Goal: Information Seeking & Learning: Learn about a topic

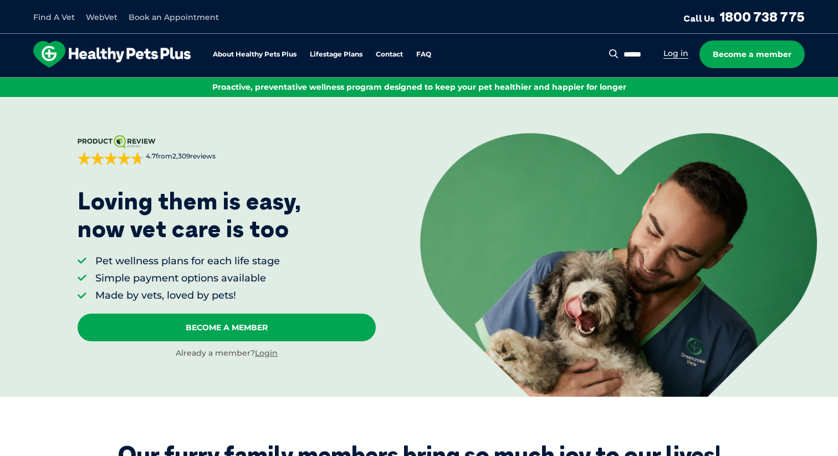
click at [675, 53] on link "Log in" at bounding box center [675, 53] width 25 height 11
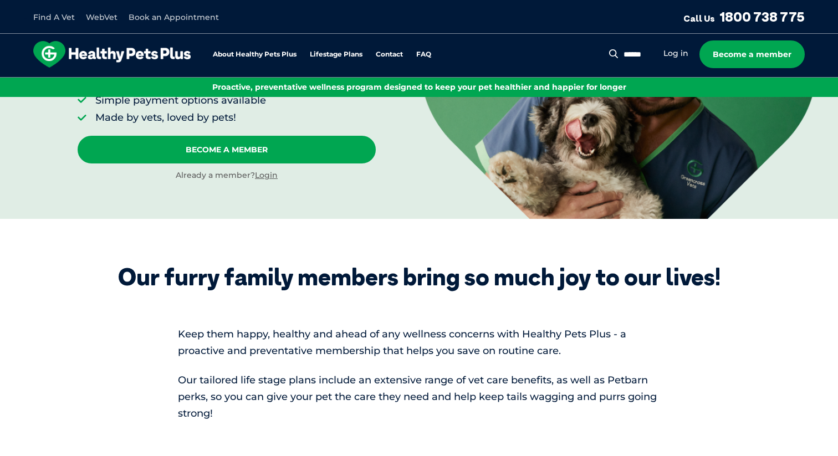
scroll to position [193, 0]
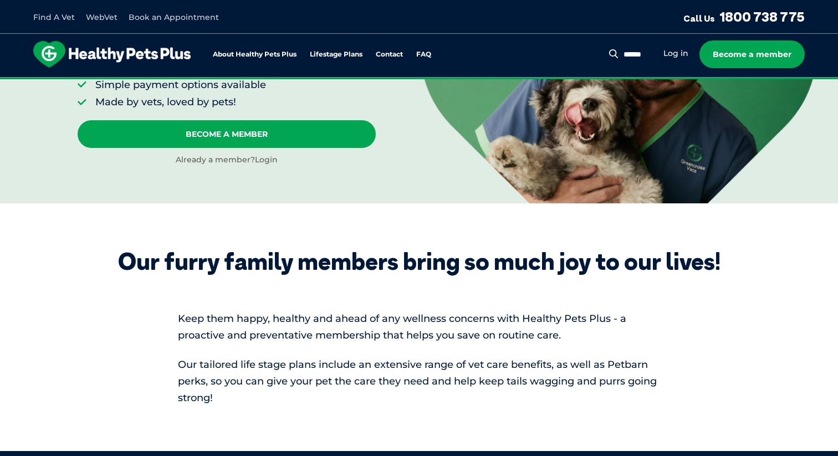
click at [269, 160] on link "Login" at bounding box center [266, 160] width 23 height 10
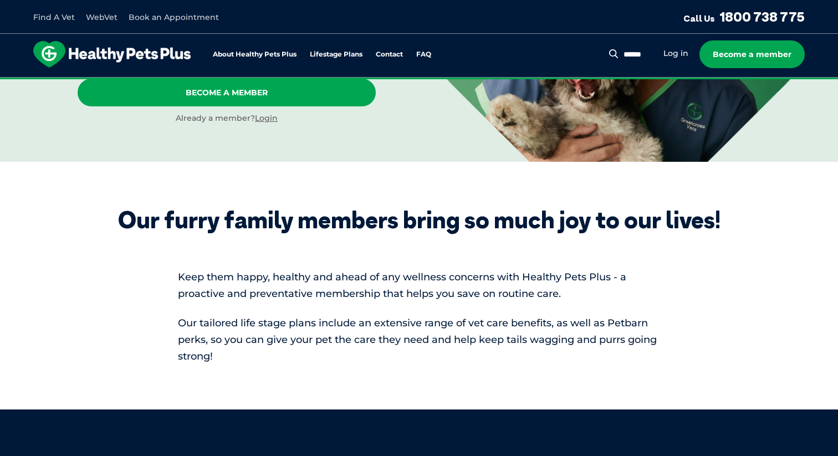
scroll to position [234, 0]
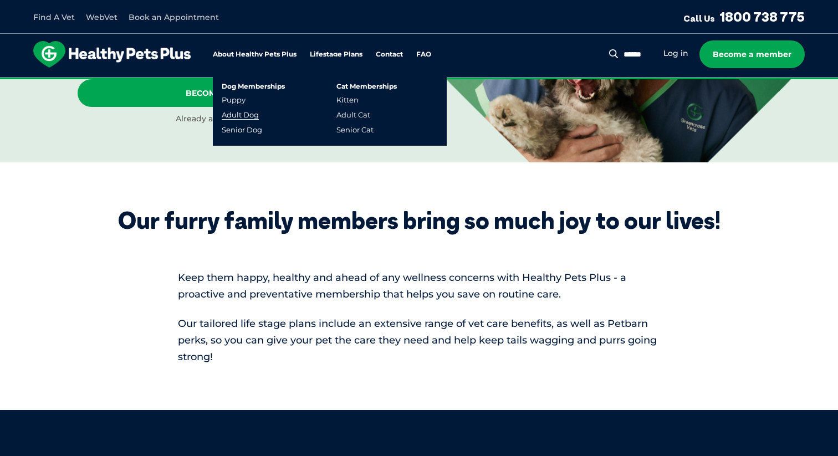
click at [239, 113] on link "Adult Dog" at bounding box center [240, 114] width 37 height 9
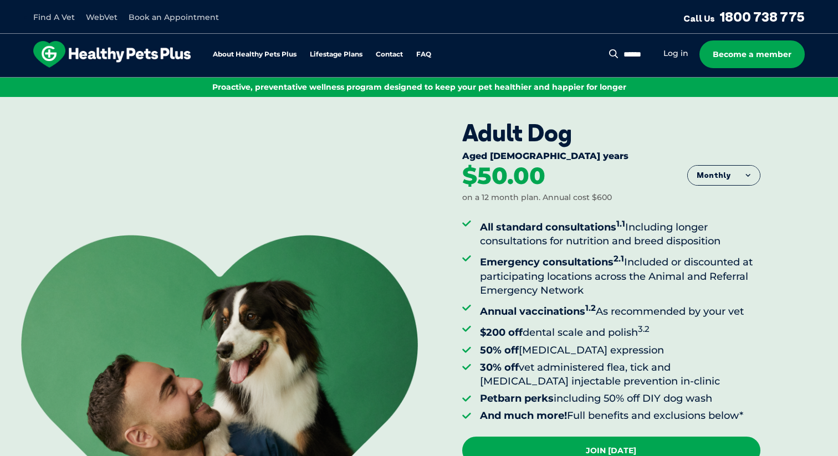
click at [750, 177] on button "Monthly" at bounding box center [724, 176] width 72 height 20
click at [721, 197] on li "Fortnightly" at bounding box center [724, 199] width 72 height 28
click at [741, 175] on button "Fortnightly" at bounding box center [721, 176] width 78 height 20
click at [718, 255] on li "Yearly" at bounding box center [721, 260] width 78 height 27
click at [751, 171] on button "Yearly" at bounding box center [724, 176] width 72 height 20
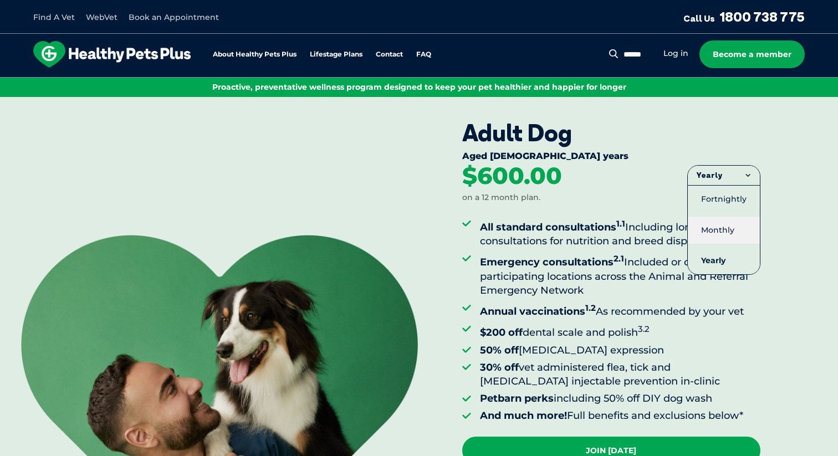
click at [723, 226] on li "Monthly" at bounding box center [724, 230] width 72 height 27
click at [749, 176] on button "Monthly" at bounding box center [724, 176] width 72 height 20
click at [723, 248] on li "Yearly" at bounding box center [724, 260] width 72 height 27
click at [749, 188] on div "$600.00 on a 12 month plan." at bounding box center [611, 183] width 298 height 39
click at [749, 175] on button "Yearly" at bounding box center [724, 176] width 72 height 20
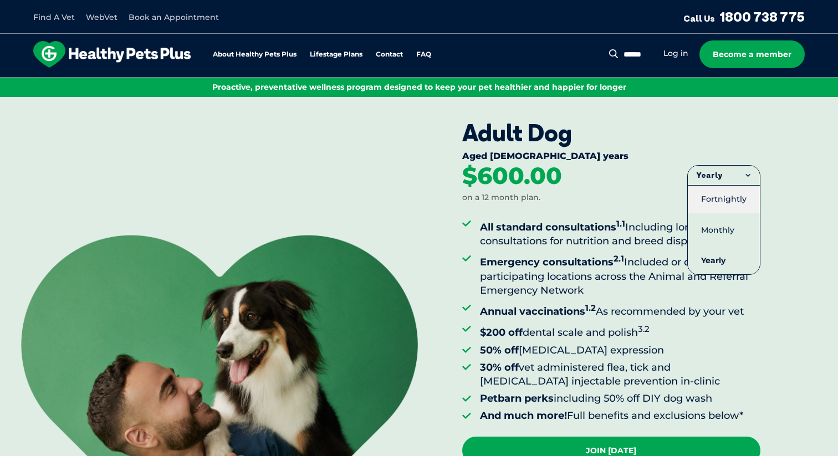
click at [740, 191] on li "Fortnightly" at bounding box center [724, 199] width 72 height 28
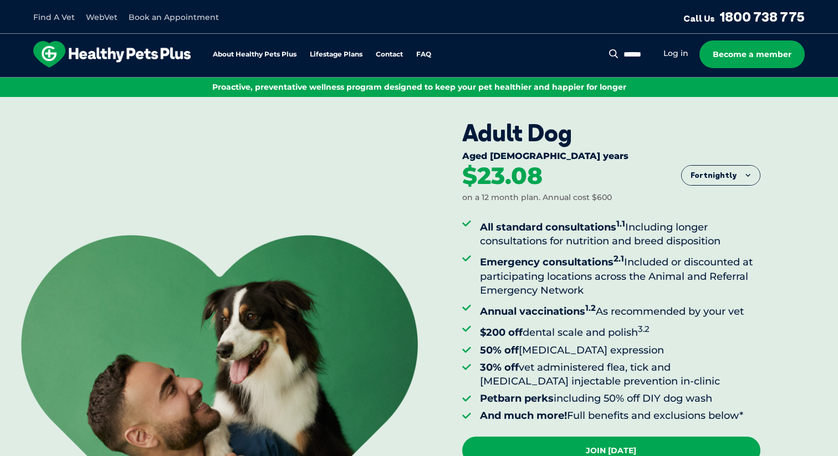
click at [744, 170] on button "Fortnightly" at bounding box center [721, 176] width 78 height 20
click at [724, 220] on li "Monthly" at bounding box center [721, 230] width 78 height 27
click at [689, 262] on li "Emergency consultations 2.1 Included or discounted at participating locations a…" at bounding box center [620, 275] width 280 height 46
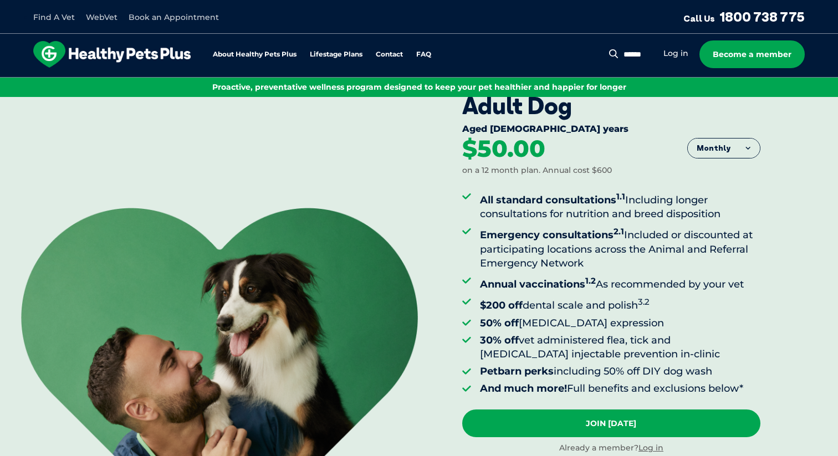
scroll to position [26, 0]
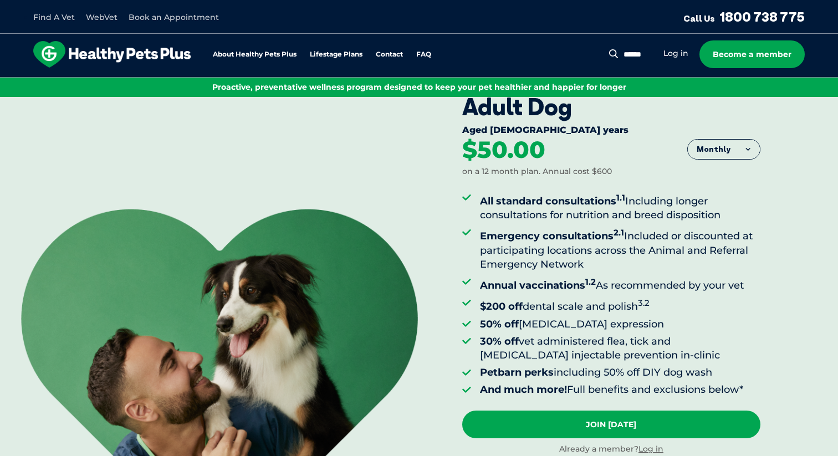
click at [752, 143] on button "Monthly" at bounding box center [724, 150] width 72 height 20
click at [659, 155] on div "$50.00 on a 12 month plan. Annual cost $600" at bounding box center [611, 157] width 298 height 39
click at [612, 366] on li "Petbarn perks including 50% off DIY dog wash" at bounding box center [620, 373] width 280 height 14
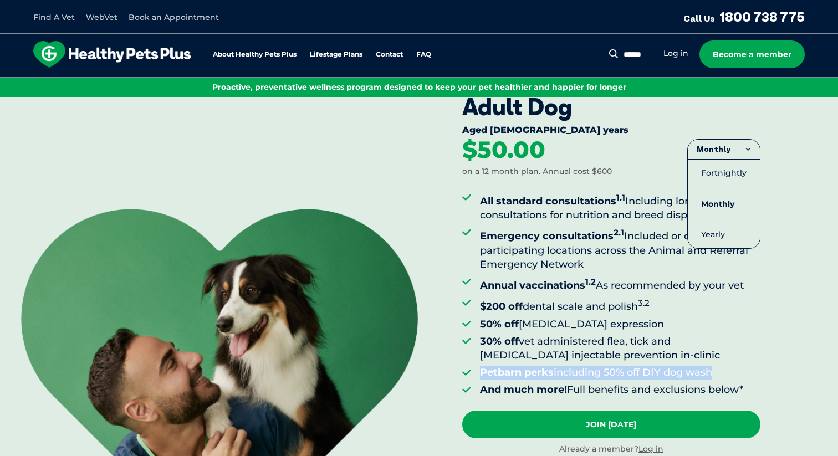
click at [612, 366] on li "Petbarn perks including 50% off DIY dog wash" at bounding box center [620, 373] width 280 height 14
click at [588, 340] on li "30% off vet administered flea, tick and [MEDICAL_DATA] injectable prevention in…" at bounding box center [620, 349] width 280 height 28
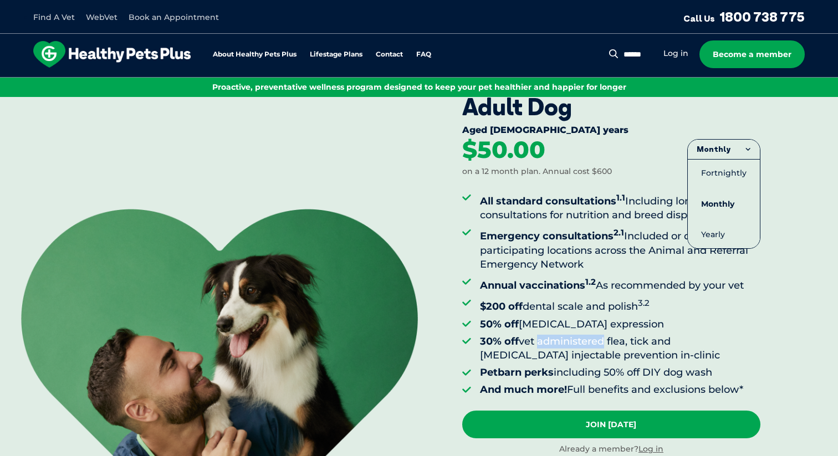
click at [588, 340] on li "30% off vet administered flea, tick and [MEDICAL_DATA] injectable prevention in…" at bounding box center [620, 349] width 280 height 28
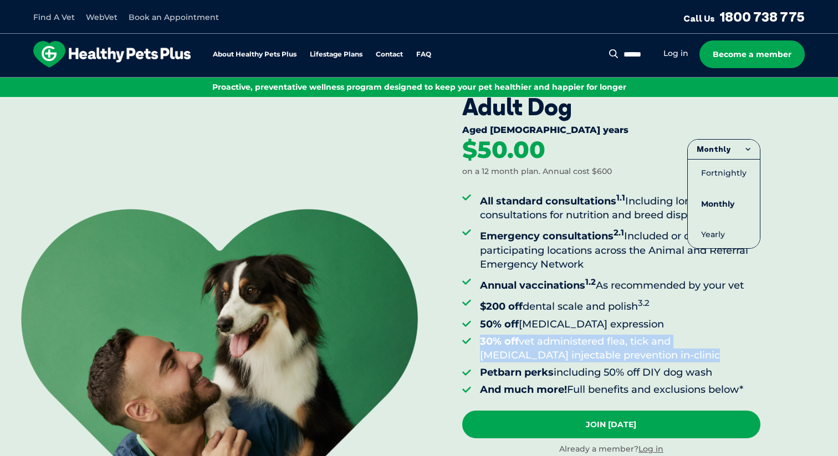
click at [588, 340] on li "30% off vet administered flea, tick and [MEDICAL_DATA] injectable prevention in…" at bounding box center [620, 349] width 280 height 28
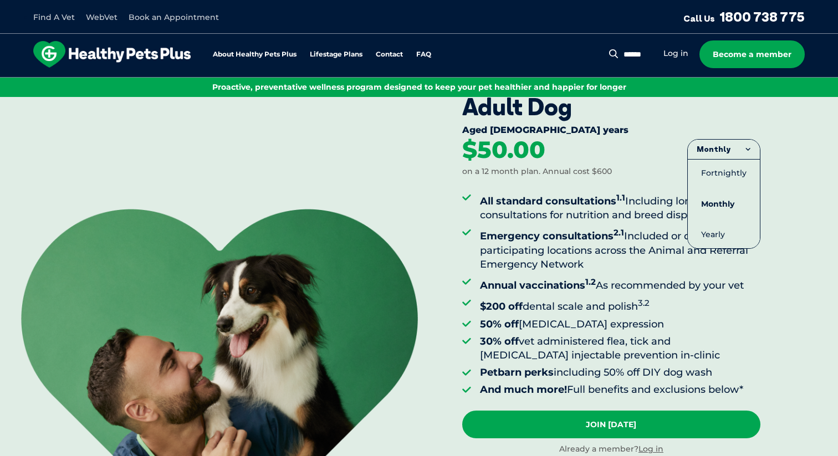
click at [559, 322] on li "50% off [MEDICAL_DATA] expression" at bounding box center [620, 324] width 280 height 14
click at [551, 300] on li "$200 off dental scale and polish 3.2" at bounding box center [620, 305] width 280 height 18
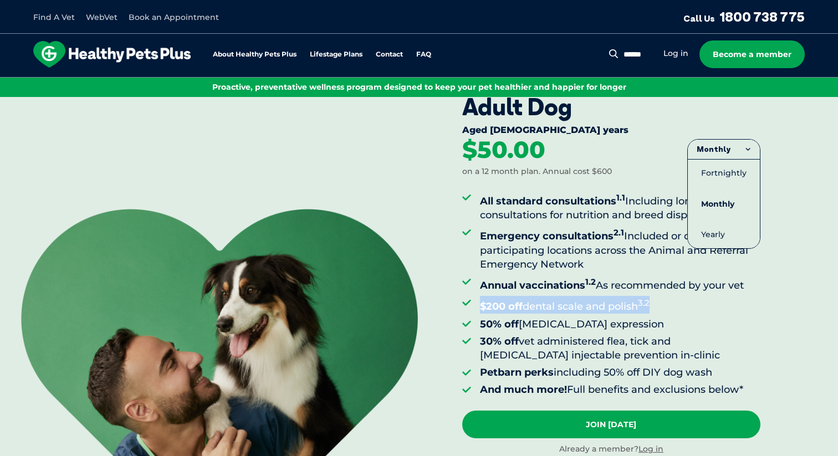
click at [551, 300] on li "$200 off dental scale and polish 3.2" at bounding box center [620, 305] width 280 height 18
click at [571, 284] on strong "Annual vaccinations 1.2" at bounding box center [538, 285] width 116 height 12
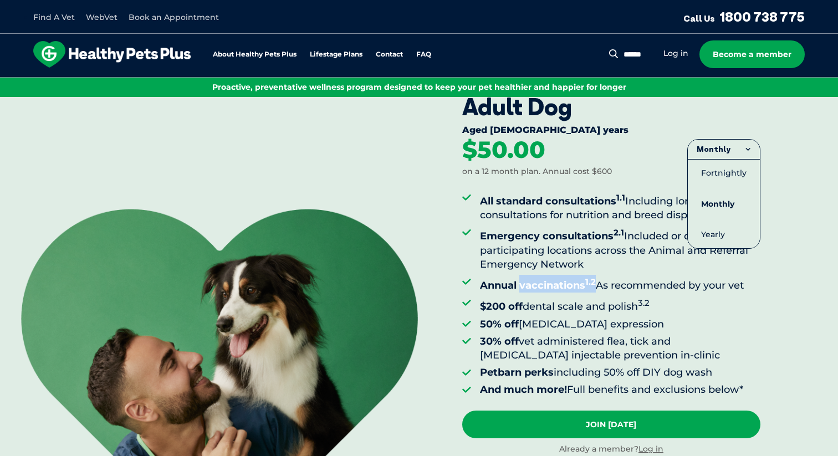
click at [571, 284] on strong "Annual vaccinations 1.2" at bounding box center [538, 285] width 116 height 12
click at [614, 245] on li "Emergency consultations 2.1 Included or discounted at participating locations a…" at bounding box center [620, 249] width 280 height 46
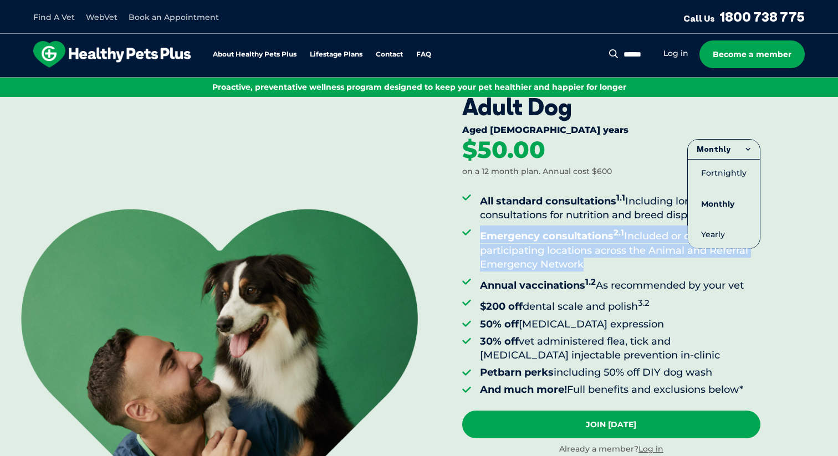
click at [614, 245] on li "Emergency consultations 2.1 Included or discounted at participating locations a…" at bounding box center [620, 249] width 280 height 46
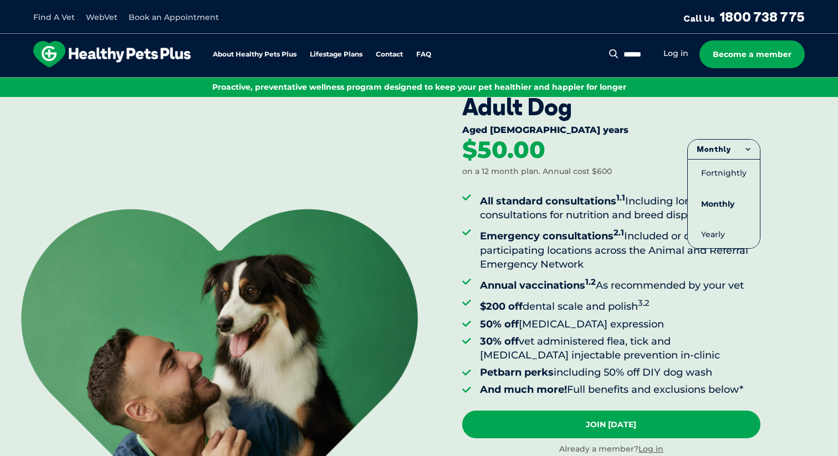
click at [612, 217] on li "All standard consultations 1.1 Including longer consultations for nutrition and…" at bounding box center [620, 207] width 280 height 32
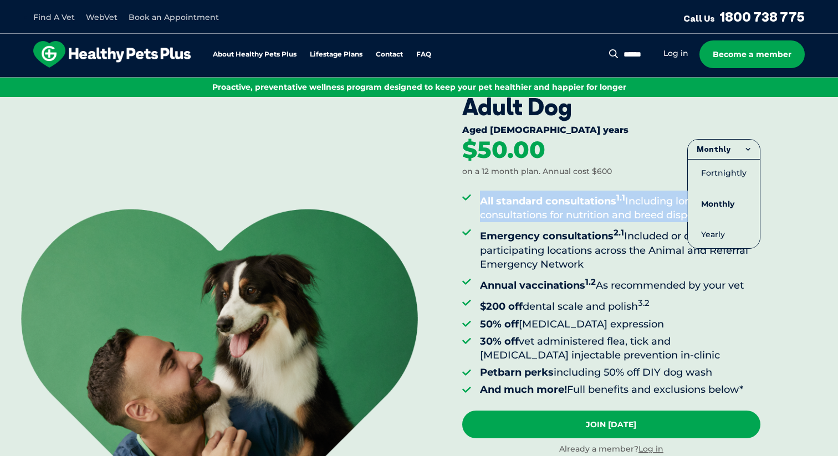
click at [612, 217] on li "All standard consultations 1.1 Including longer consultations for nutrition and…" at bounding box center [620, 207] width 280 height 32
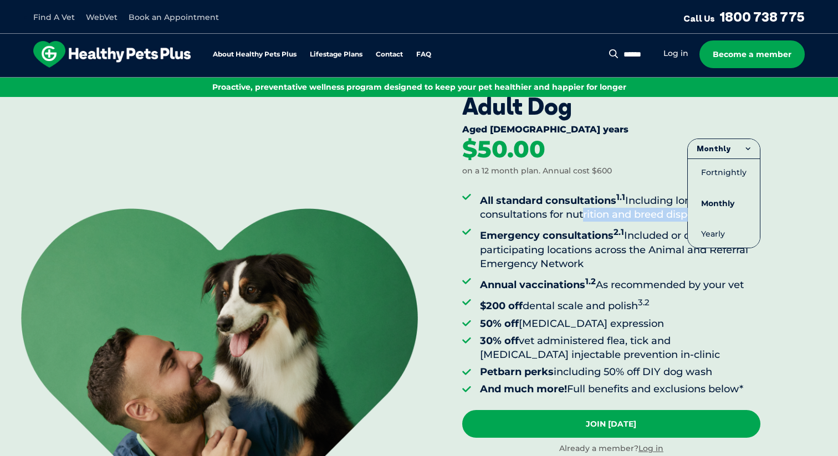
click at [578, 216] on li "All standard consultations 1.1 Including longer consultations for nutrition and…" at bounding box center [620, 206] width 280 height 32
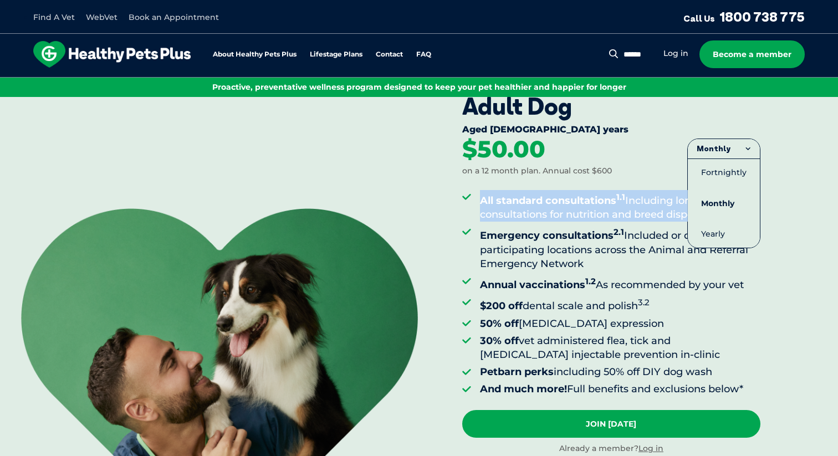
click at [578, 216] on li "All standard consultations 1.1 Including longer consultations for nutrition and…" at bounding box center [620, 206] width 280 height 32
click at [598, 213] on li "All standard consultations 1.1 Including longer consultations for nutrition and…" at bounding box center [620, 206] width 280 height 32
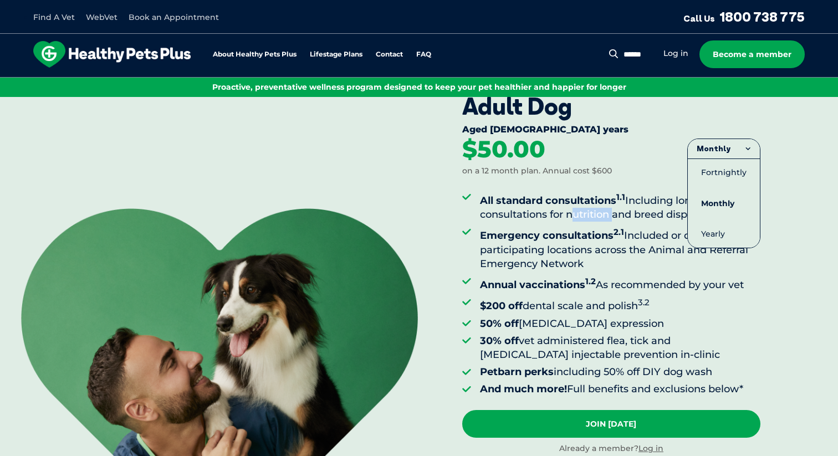
click at [598, 213] on li "All standard consultations 1.1 Including longer consultations for nutrition and…" at bounding box center [620, 206] width 280 height 32
click at [740, 153] on button "Monthly" at bounding box center [724, 149] width 72 height 20
